Goal: Task Accomplishment & Management: Use online tool/utility

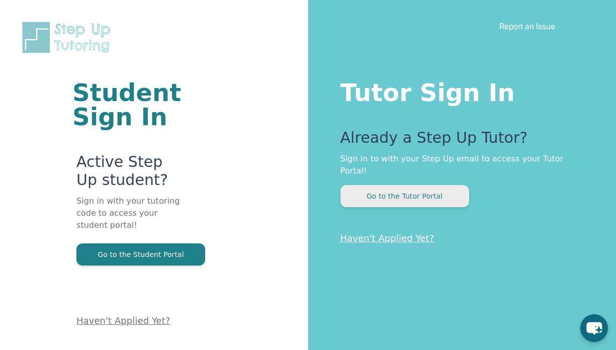
click at [403, 185] on button "Go to the Tutor Portal" at bounding box center [404, 196] width 129 height 22
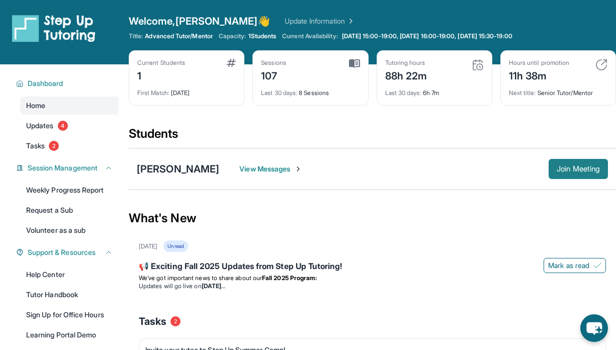
click at [580, 172] on span "Join Meeting" at bounding box center [577, 169] width 43 height 6
click at [574, 168] on span "Join Meeting" at bounding box center [577, 169] width 43 height 6
